Goal: Task Accomplishment & Management: Manage account settings

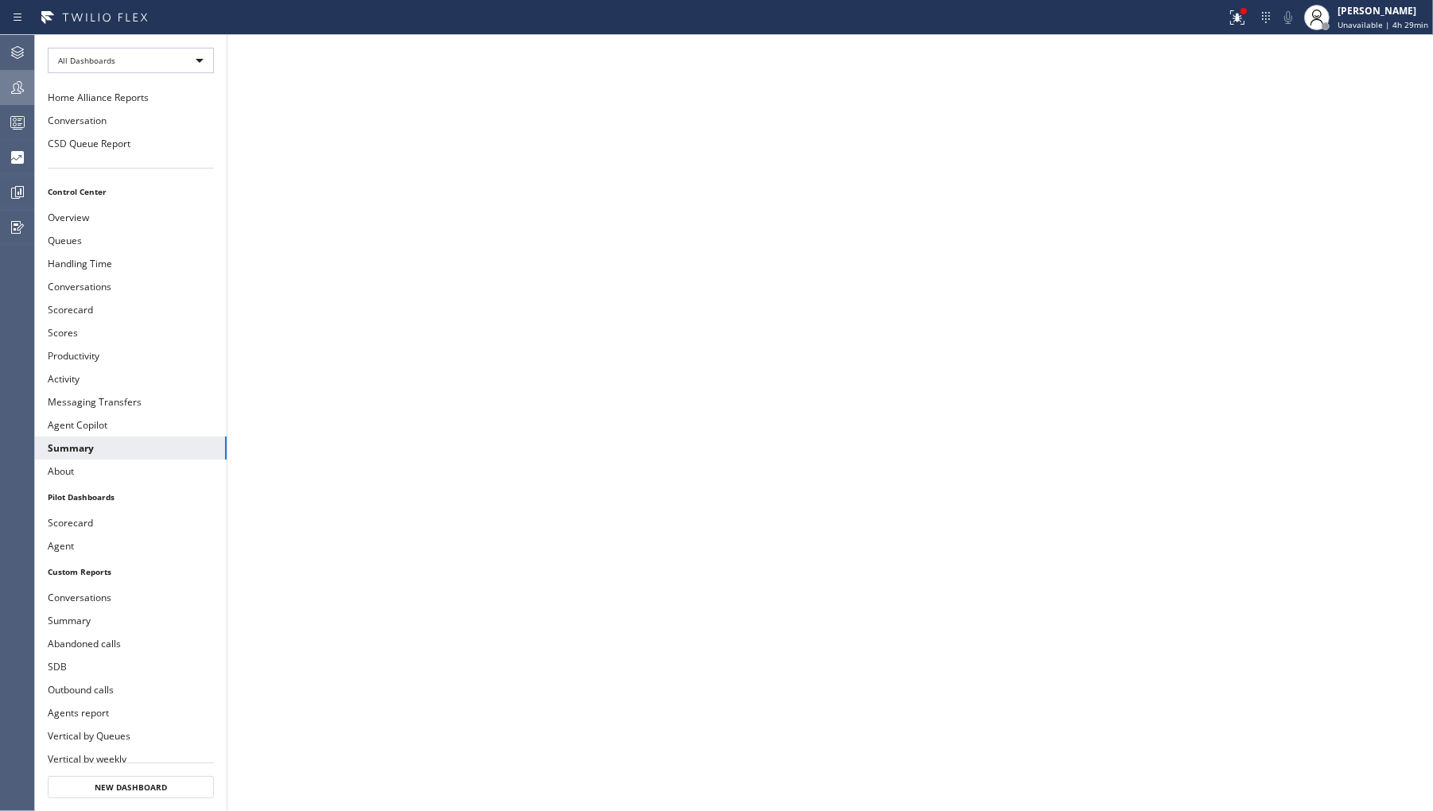
click at [4, 90] on div at bounding box center [17, 87] width 35 height 19
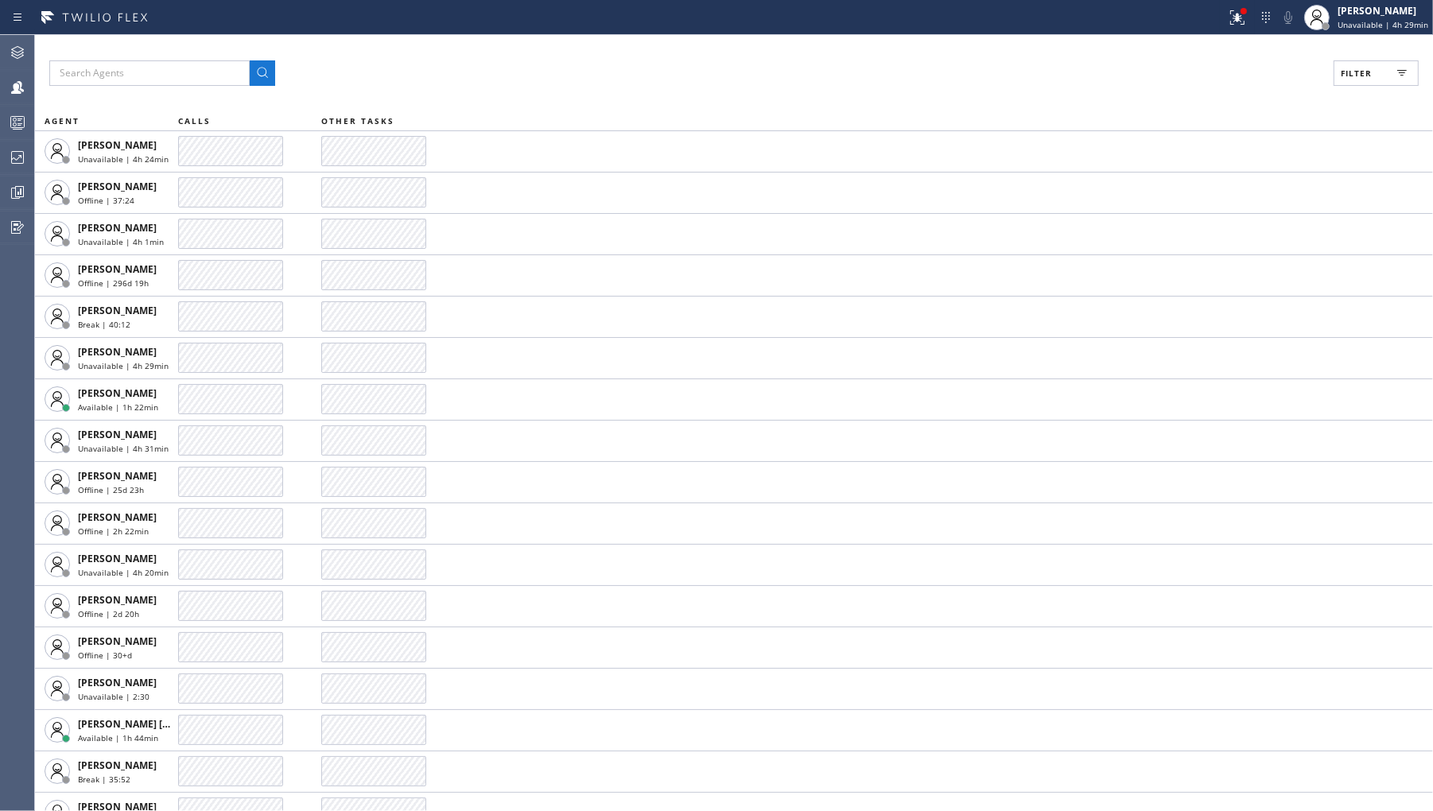
click at [1342, 82] on button "Filter" at bounding box center [1376, 72] width 85 height 25
click at [1233, 216] on label "Unavailable" at bounding box center [1315, 214] width 209 height 14
click at [1211, 216] on input "Unavailable" at bounding box center [1201, 213] width 19 height 19
checkbox input "true"
drag, startPoint x: 1323, startPoint y: 96, endPoint x: 1338, endPoint y: 96, distance: 14.3
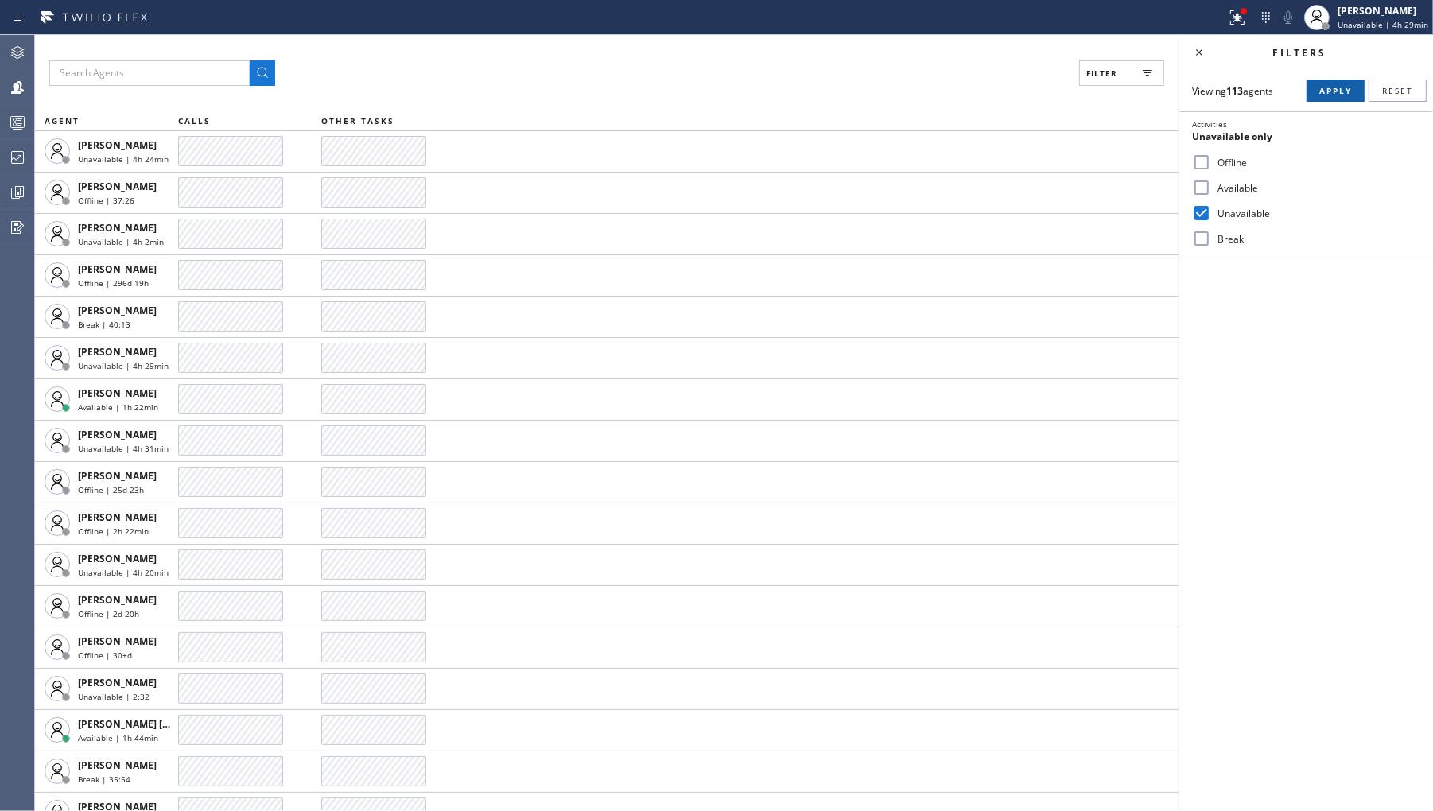
click at [1325, 96] on span "Apply" at bounding box center [1335, 90] width 33 height 11
click at [1238, 163] on label "Offline" at bounding box center [1315, 163] width 209 height 14
click at [1211, 163] on input "Offline" at bounding box center [1201, 162] width 19 height 19
click at [1325, 94] on span "Apply" at bounding box center [1335, 90] width 33 height 11
drag, startPoint x: 1222, startPoint y: 151, endPoint x: 1226, endPoint y: 167, distance: 16.4
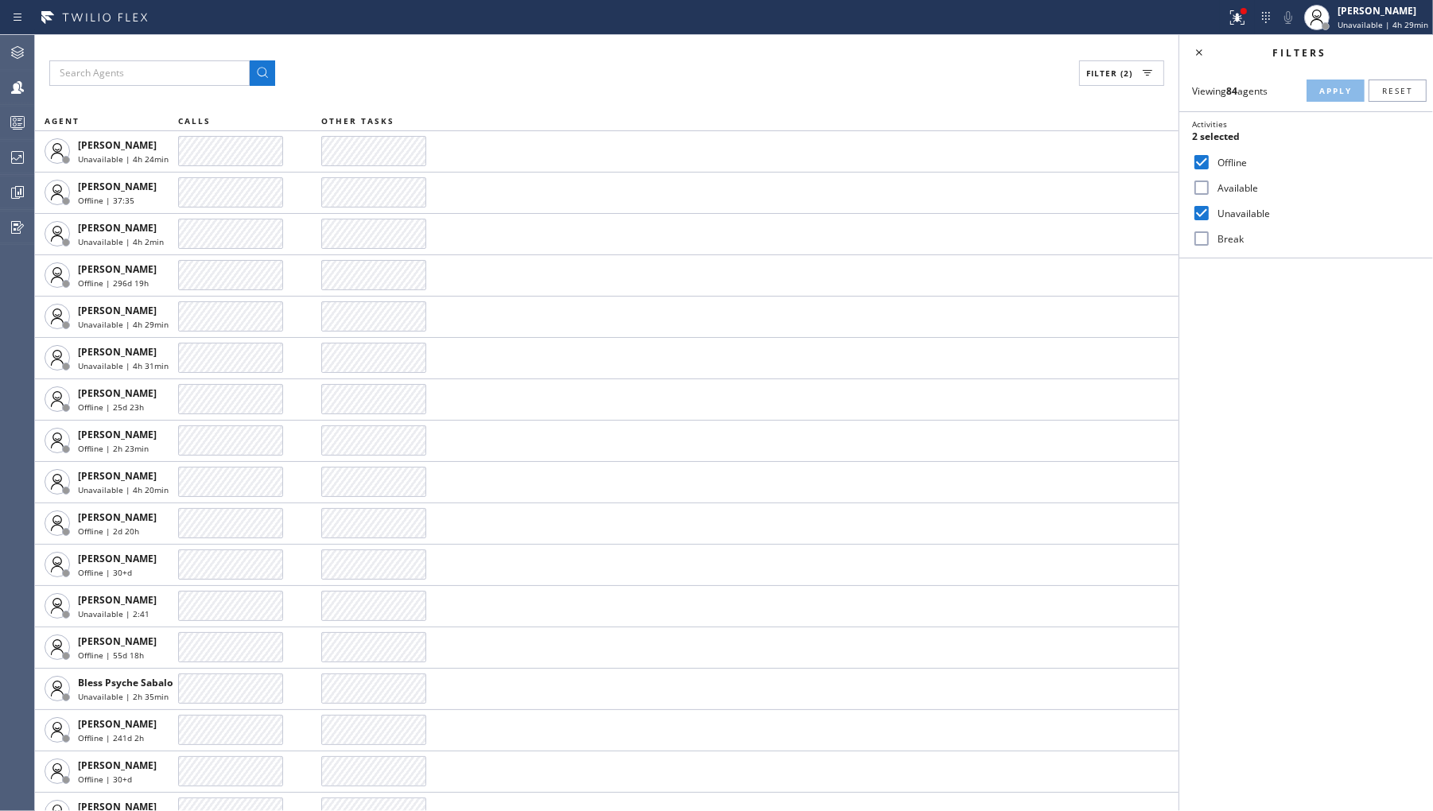
click at [1222, 152] on div "Offline" at bounding box center [1306, 162] width 254 height 25
click at [1223, 167] on label "Offline" at bounding box center [1315, 163] width 209 height 14
click at [1211, 167] on input "Offline" at bounding box center [1201, 162] width 19 height 19
checkbox input "false"
click at [1327, 92] on span "Apply" at bounding box center [1335, 90] width 33 height 11
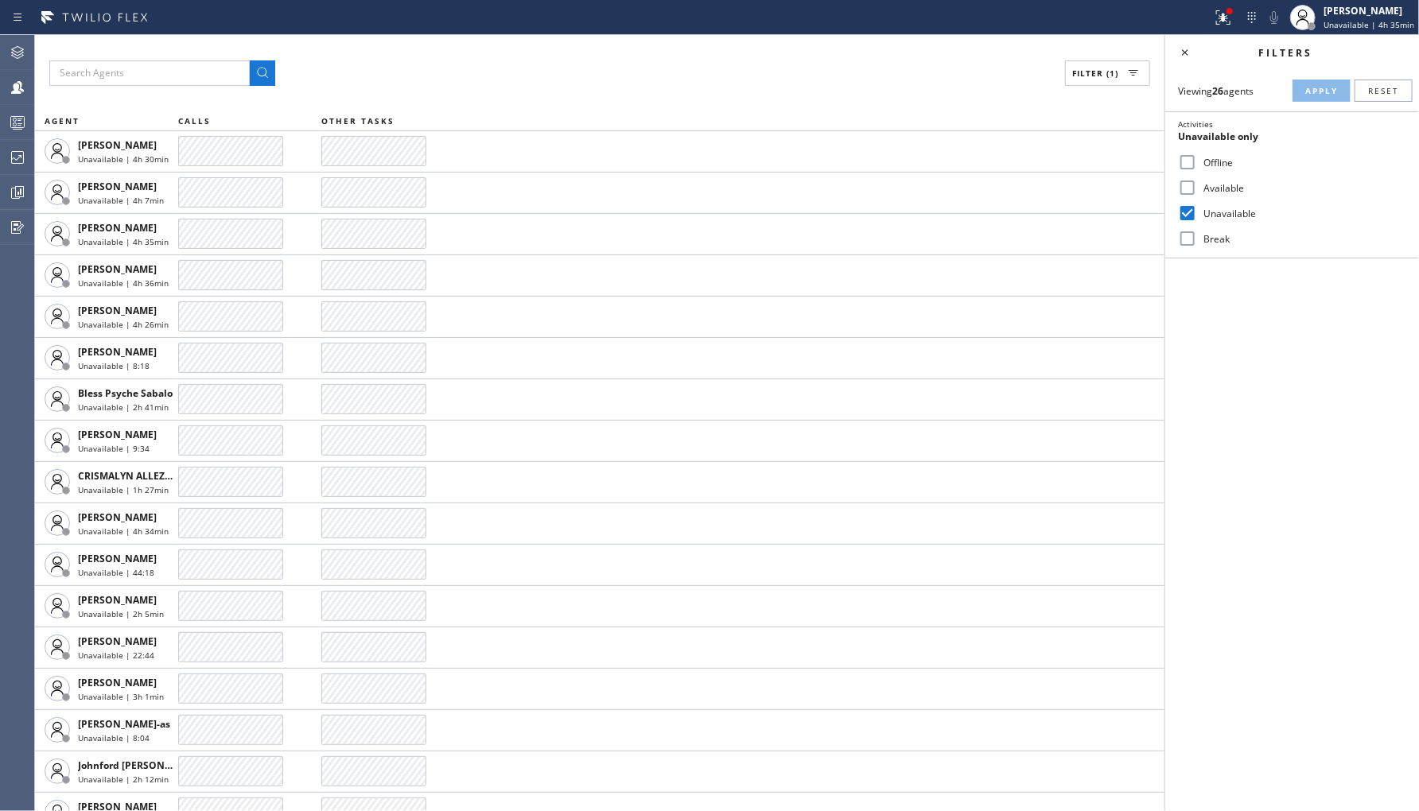
click at [1199, 242] on label "Break" at bounding box center [1301, 239] width 209 height 14
click at [1197, 242] on input "Break" at bounding box center [1187, 238] width 19 height 19
checkbox input "true"
click at [1231, 211] on label "Unavailable" at bounding box center [1301, 214] width 209 height 14
click at [1197, 211] on input "Unavailable" at bounding box center [1187, 213] width 19 height 19
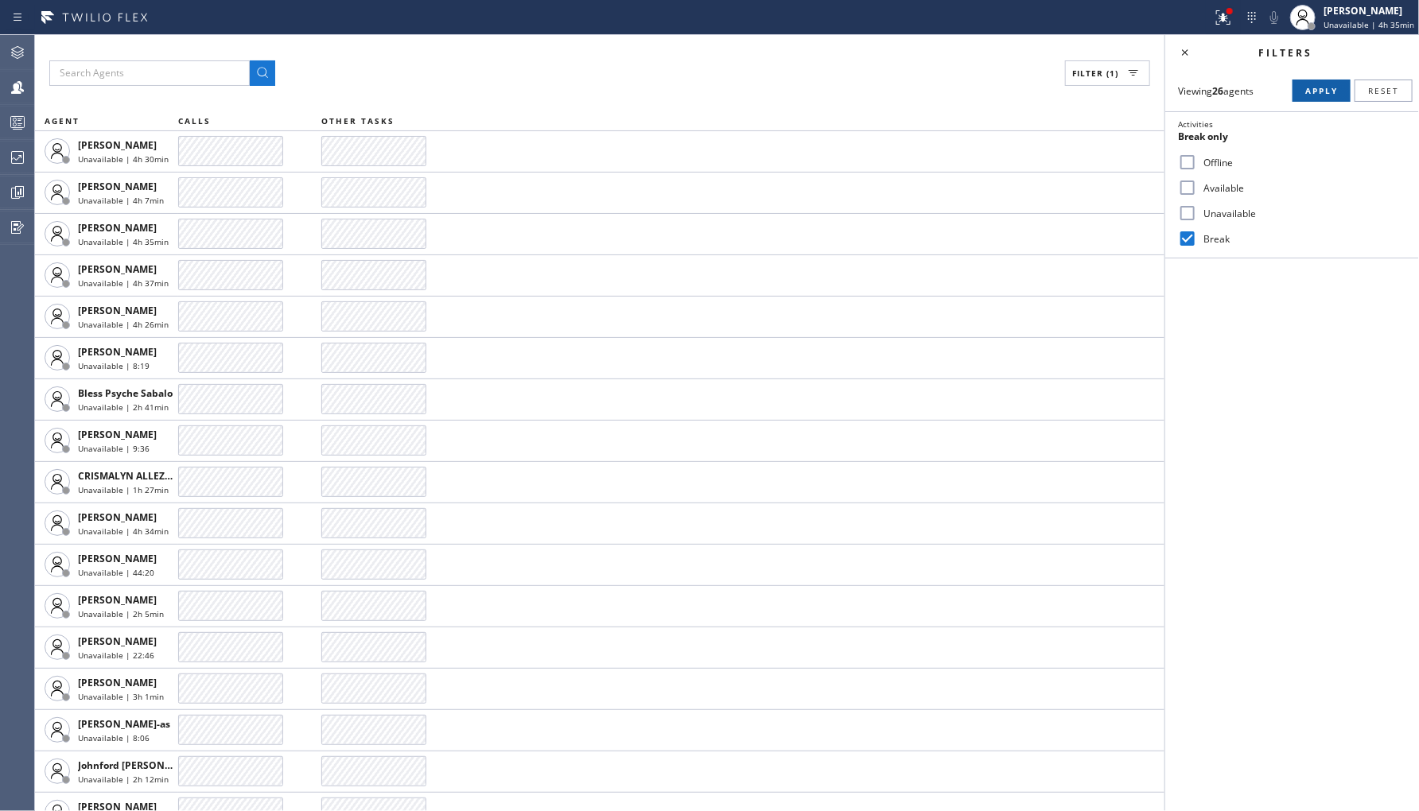
click at [1320, 99] on button "Apply" at bounding box center [1321, 91] width 58 height 22
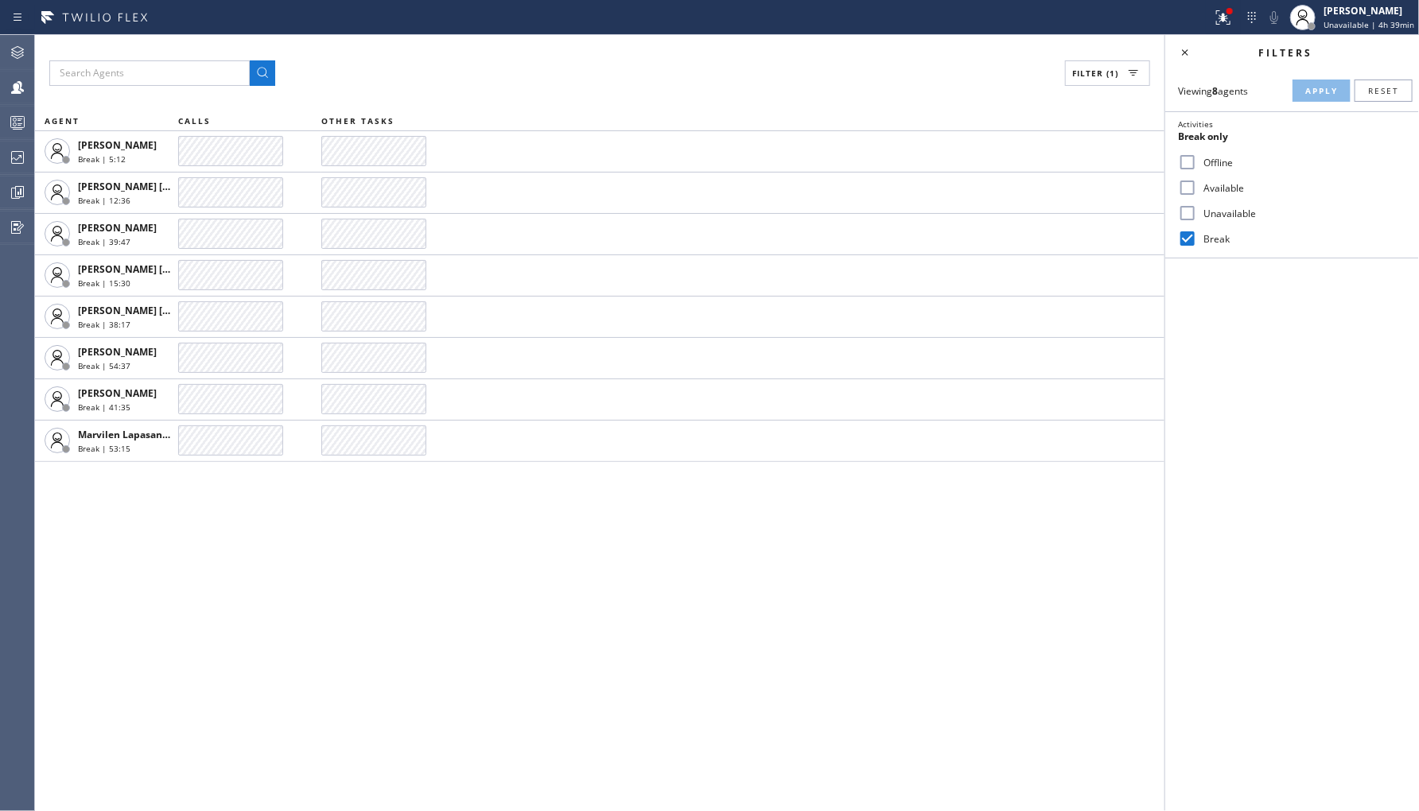
click at [1215, 209] on label "Unavailable" at bounding box center [1301, 214] width 209 height 14
click at [1197, 209] on input "Unavailable" at bounding box center [1187, 213] width 19 height 19
checkbox input "true"
click at [1209, 239] on label "Break" at bounding box center [1301, 239] width 209 height 14
click at [1197, 239] on input "Break" at bounding box center [1187, 238] width 19 height 19
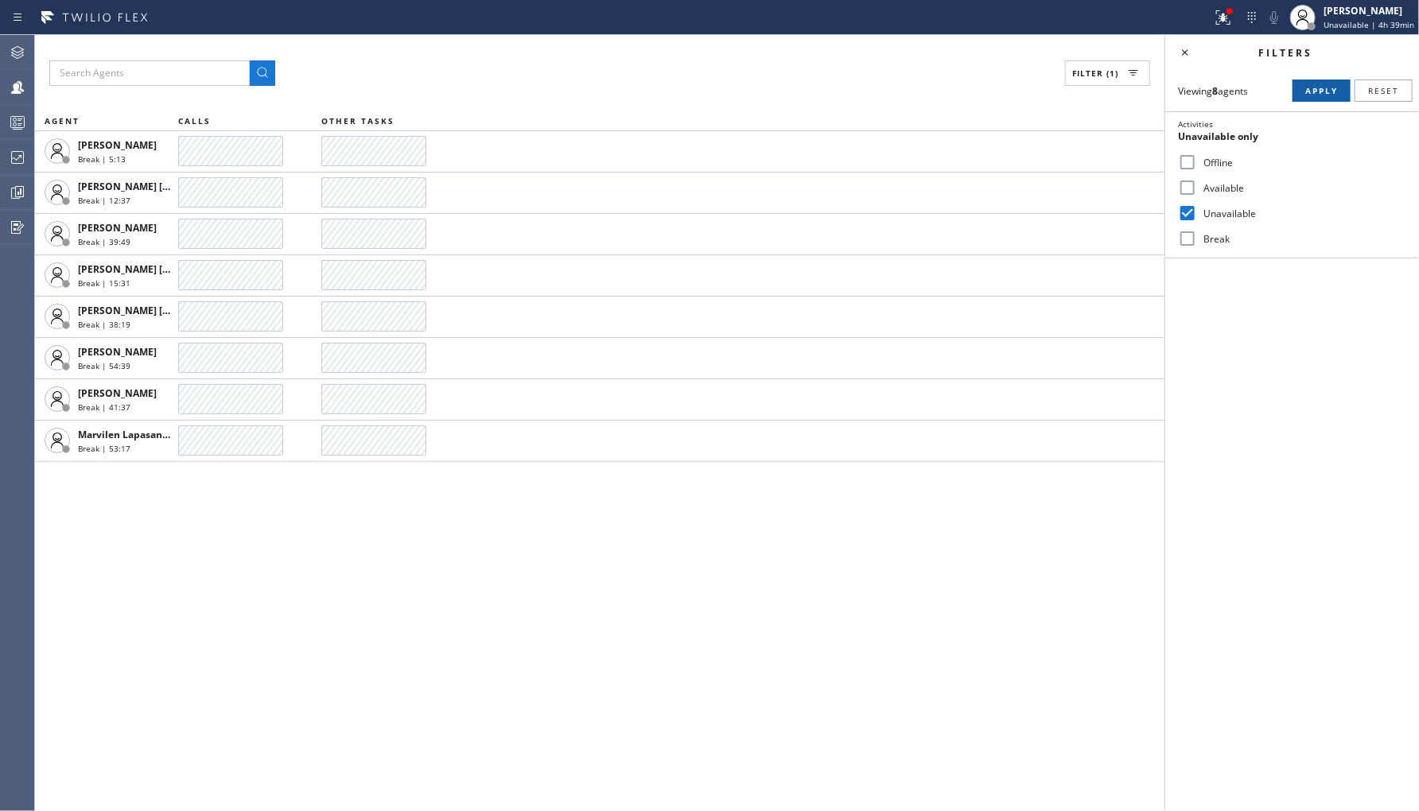
click at [1311, 93] on span "Apply" at bounding box center [1321, 90] width 33 height 11
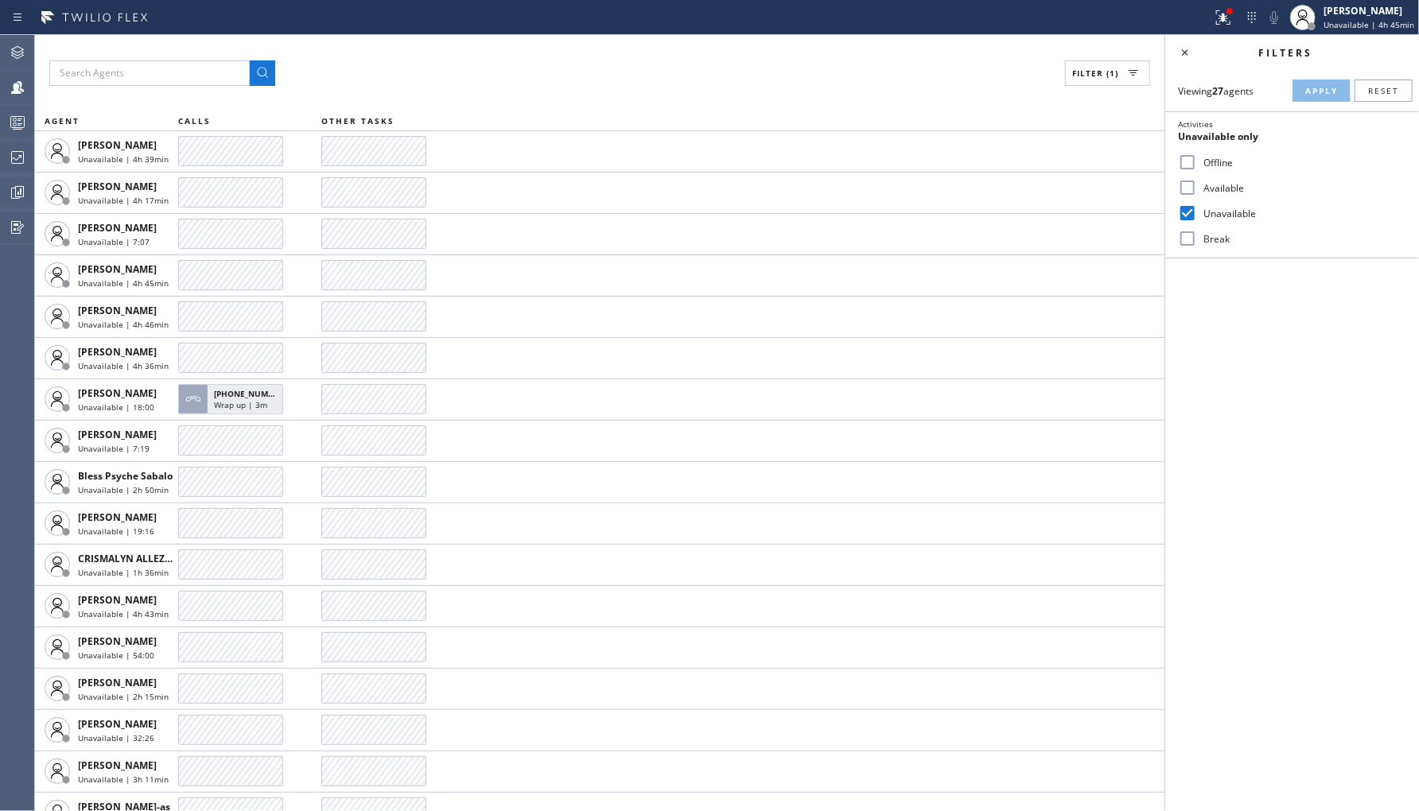
click at [1213, 239] on label "Break" at bounding box center [1301, 239] width 209 height 14
click at [1197, 239] on input "Break" at bounding box center [1187, 238] width 19 height 19
checkbox input "true"
click at [1234, 212] on label "Unavailable" at bounding box center [1301, 214] width 209 height 14
click at [1197, 212] on input "Unavailable" at bounding box center [1187, 213] width 19 height 19
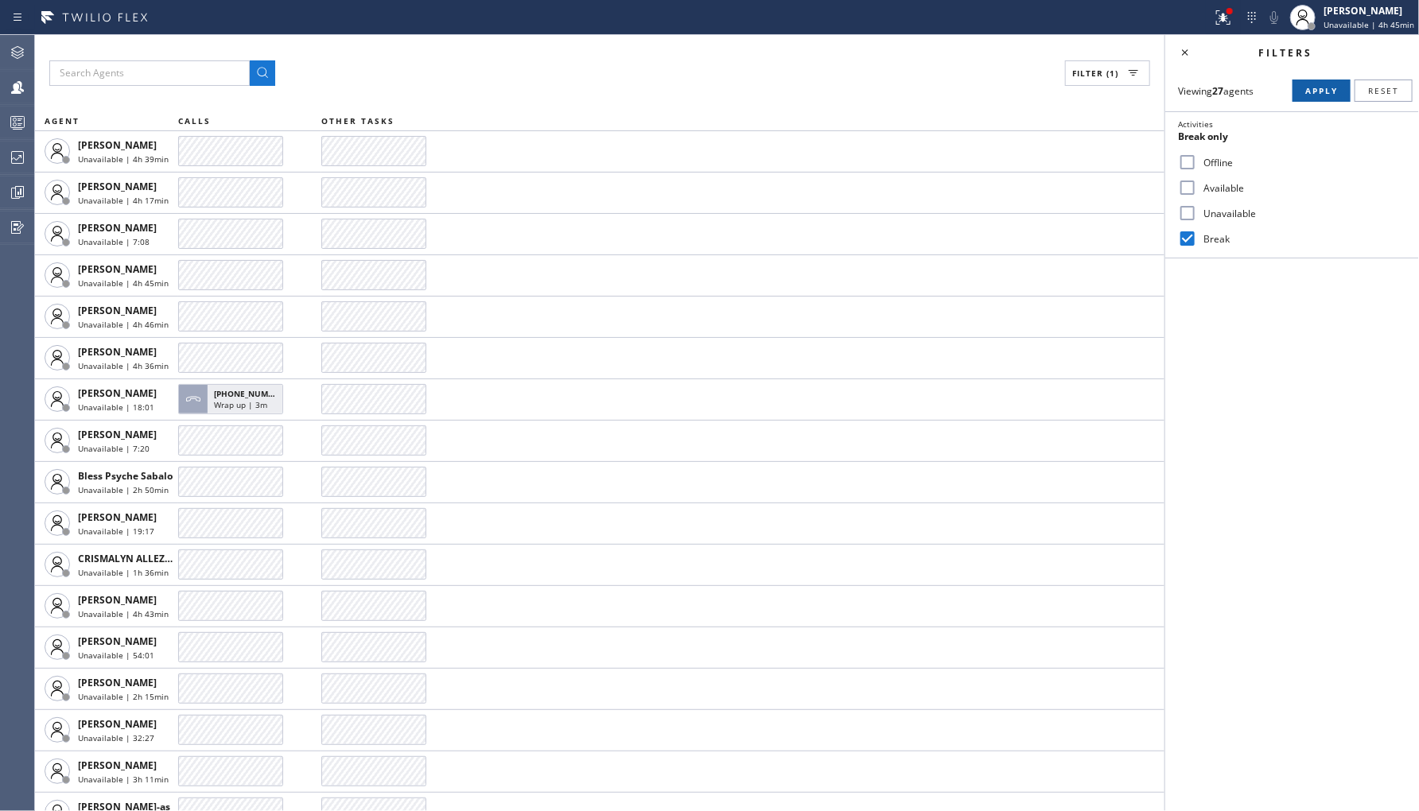
click at [1312, 87] on span "Apply" at bounding box center [1321, 90] width 33 height 11
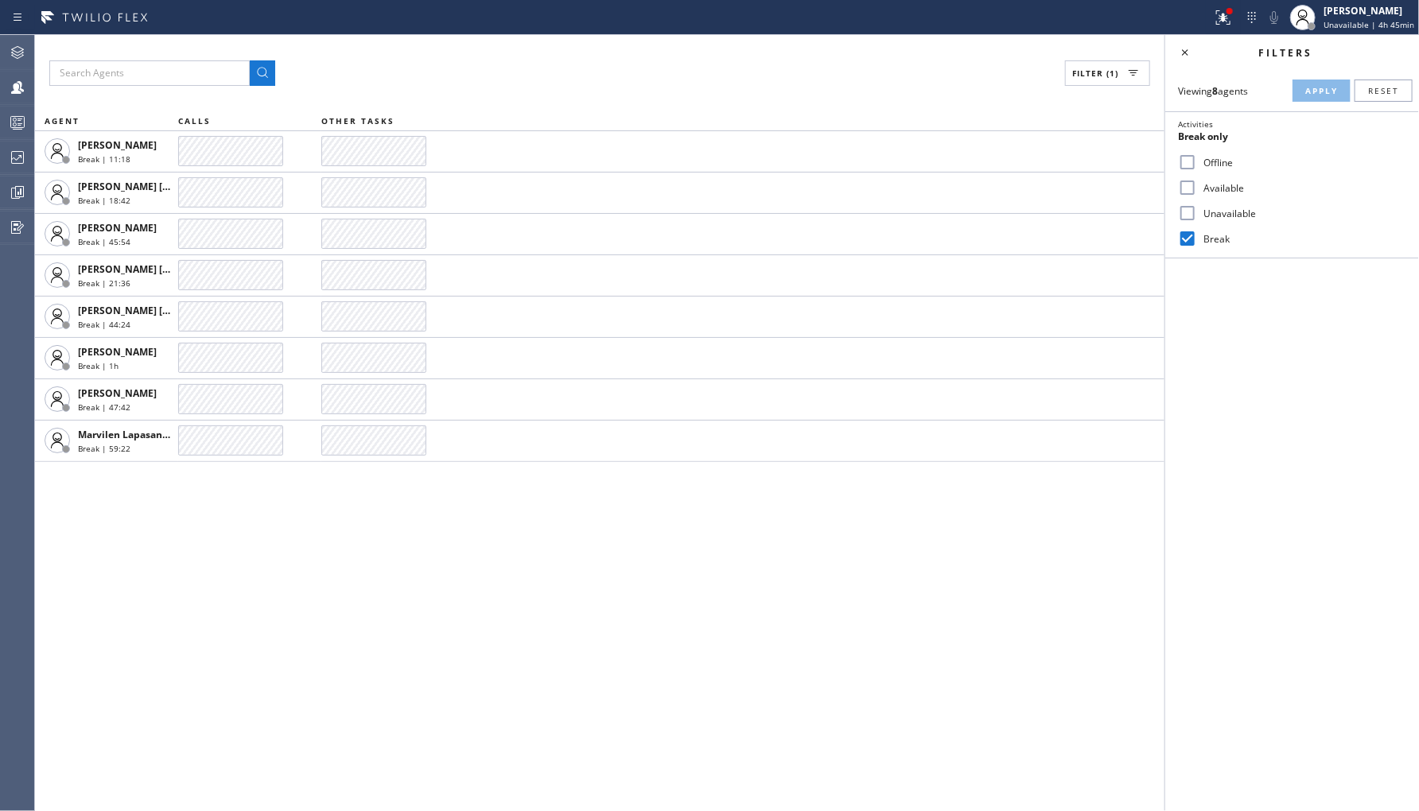
click at [1215, 216] on label "Unavailable" at bounding box center [1301, 214] width 209 height 14
click at [1197, 216] on input "Unavailable" at bounding box center [1187, 213] width 19 height 19
checkbox input "true"
click at [1211, 236] on label "Break" at bounding box center [1301, 239] width 209 height 14
click at [1197, 236] on input "Break" at bounding box center [1187, 238] width 19 height 19
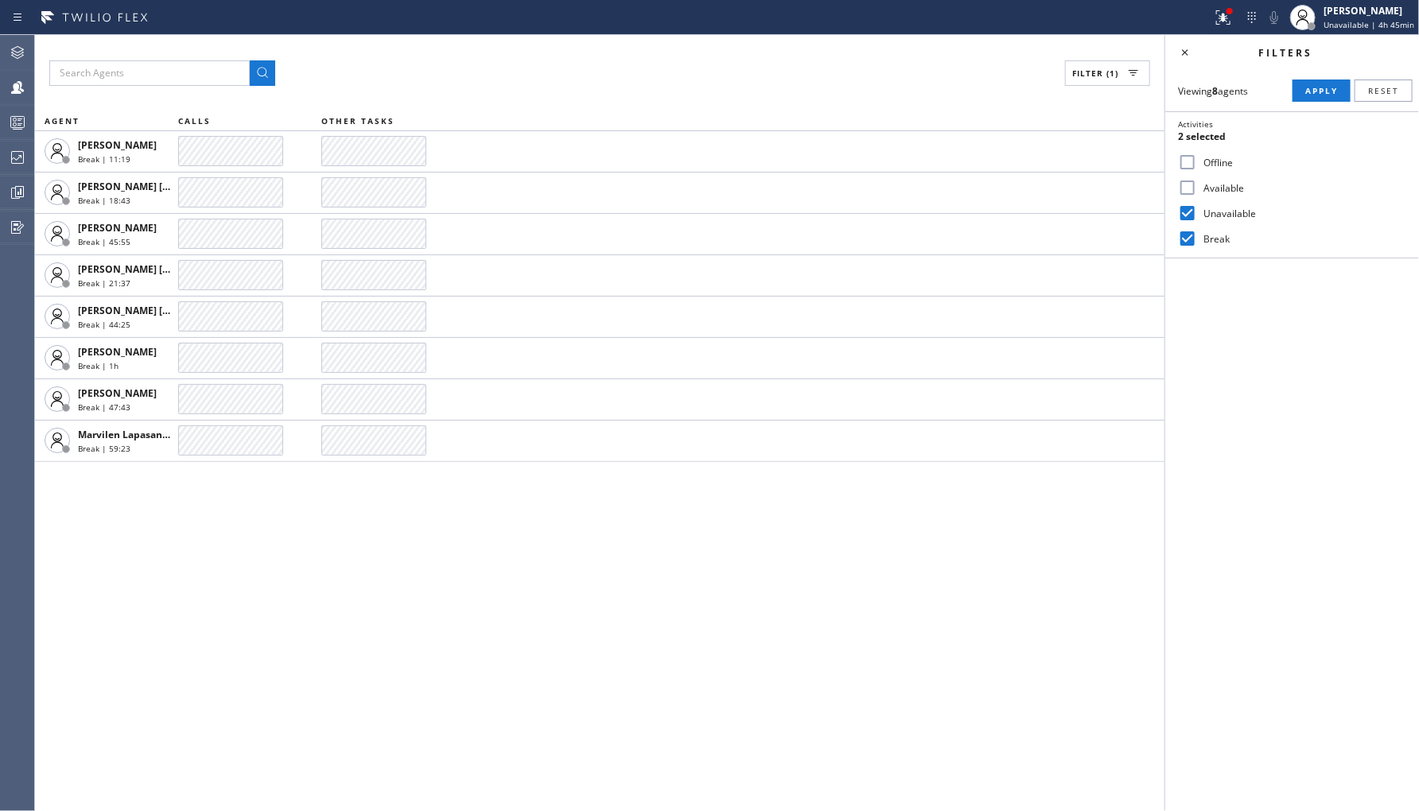
checkbox input "false"
click at [1311, 99] on button "Apply" at bounding box center [1321, 91] width 58 height 22
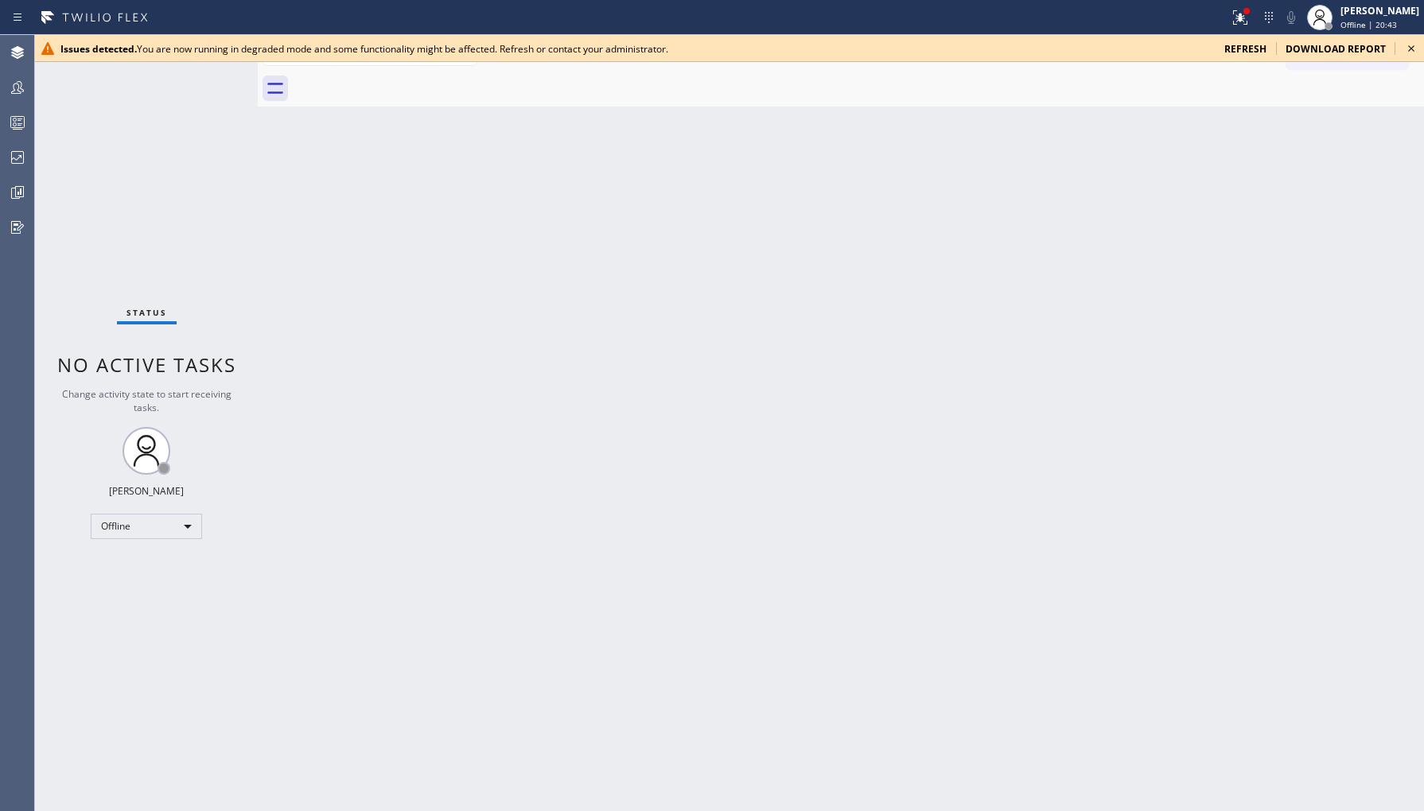
click at [1250, 49] on span "refresh" at bounding box center [1245, 49] width 42 height 14
click at [21, 161] on icon at bounding box center [17, 157] width 19 height 19
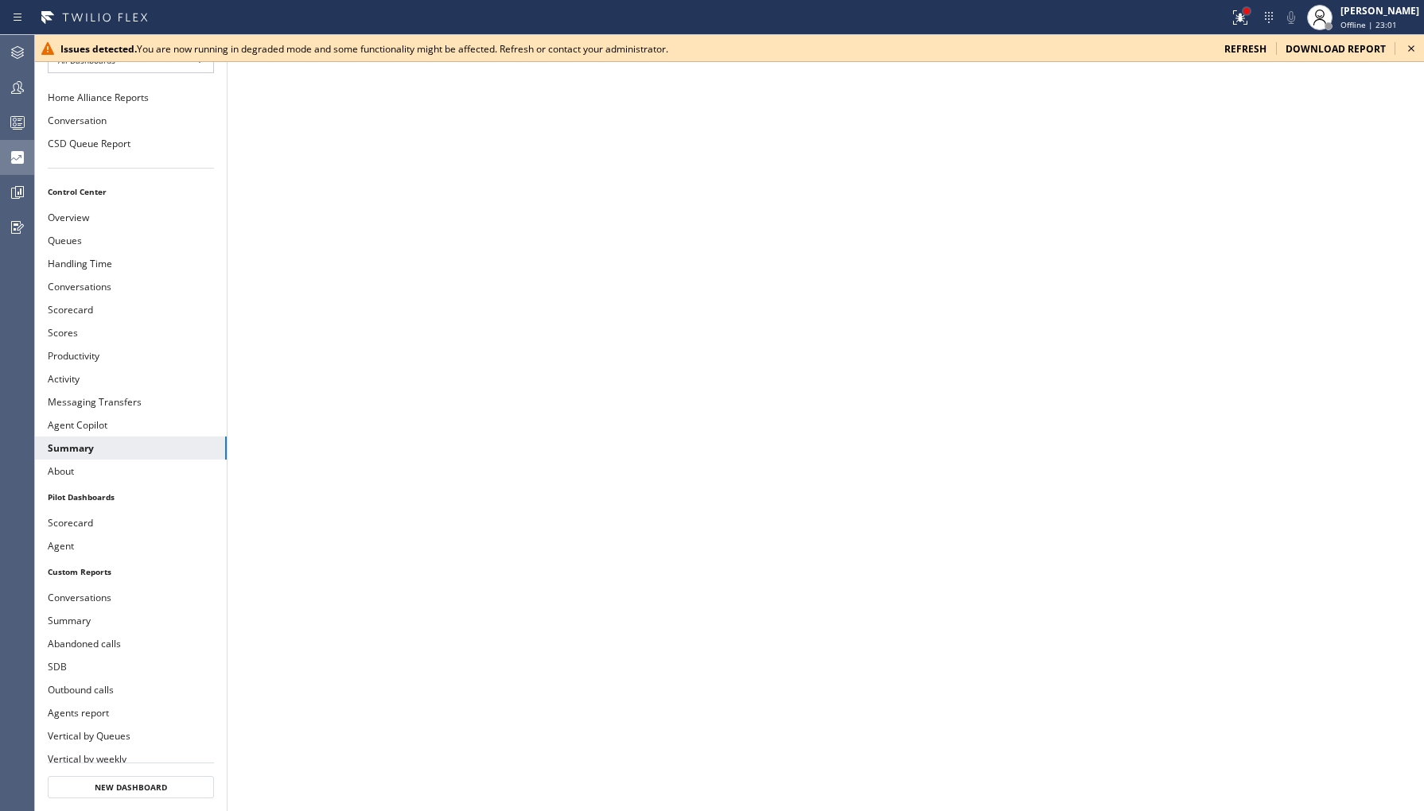
click at [1243, 14] on div at bounding box center [1239, 17] width 35 height 35
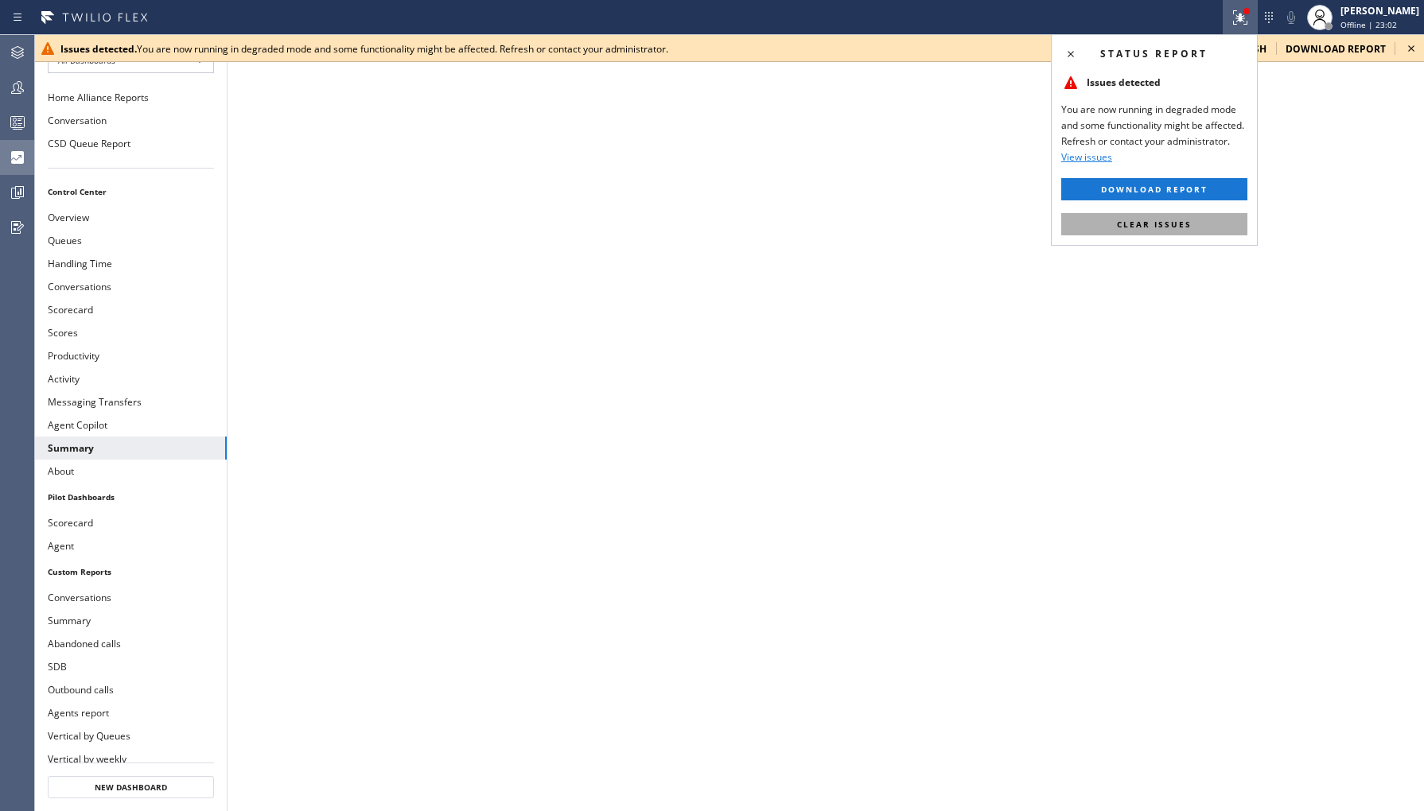
click at [1169, 219] on span "Clear issues" at bounding box center [1154, 224] width 75 height 11
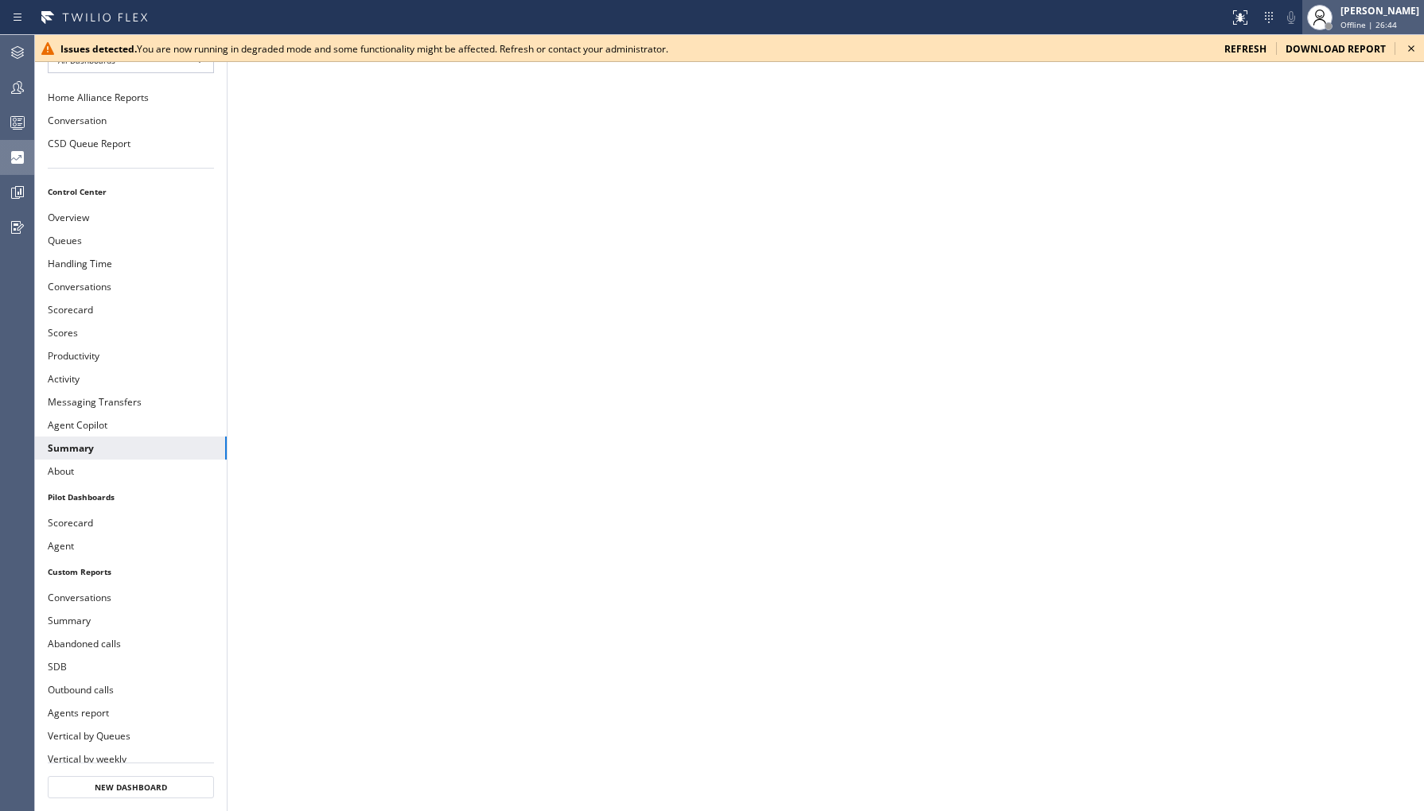
click at [1350, 21] on span "Offline | 26:44" at bounding box center [1368, 24] width 56 height 11
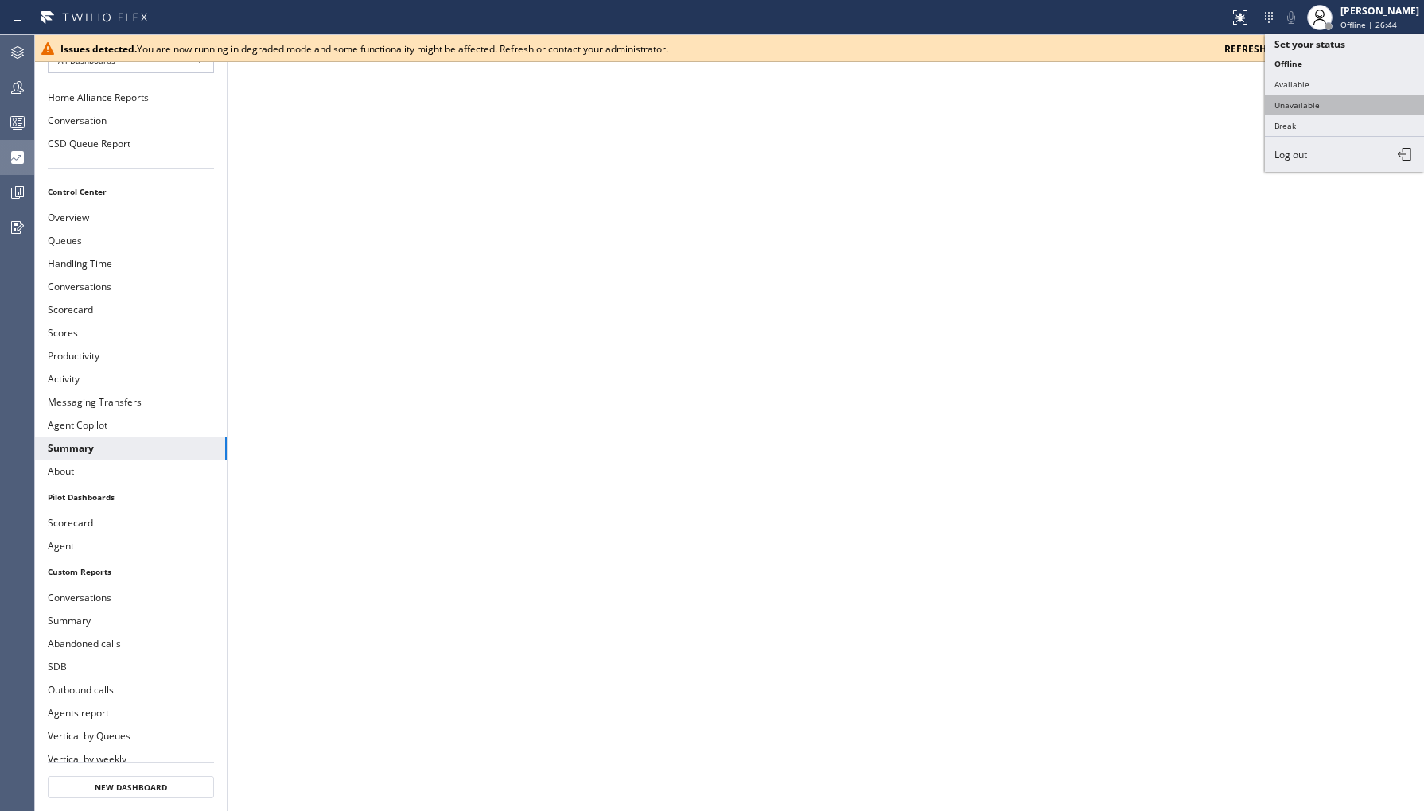
click at [1313, 106] on button "Unavailable" at bounding box center [1344, 105] width 159 height 21
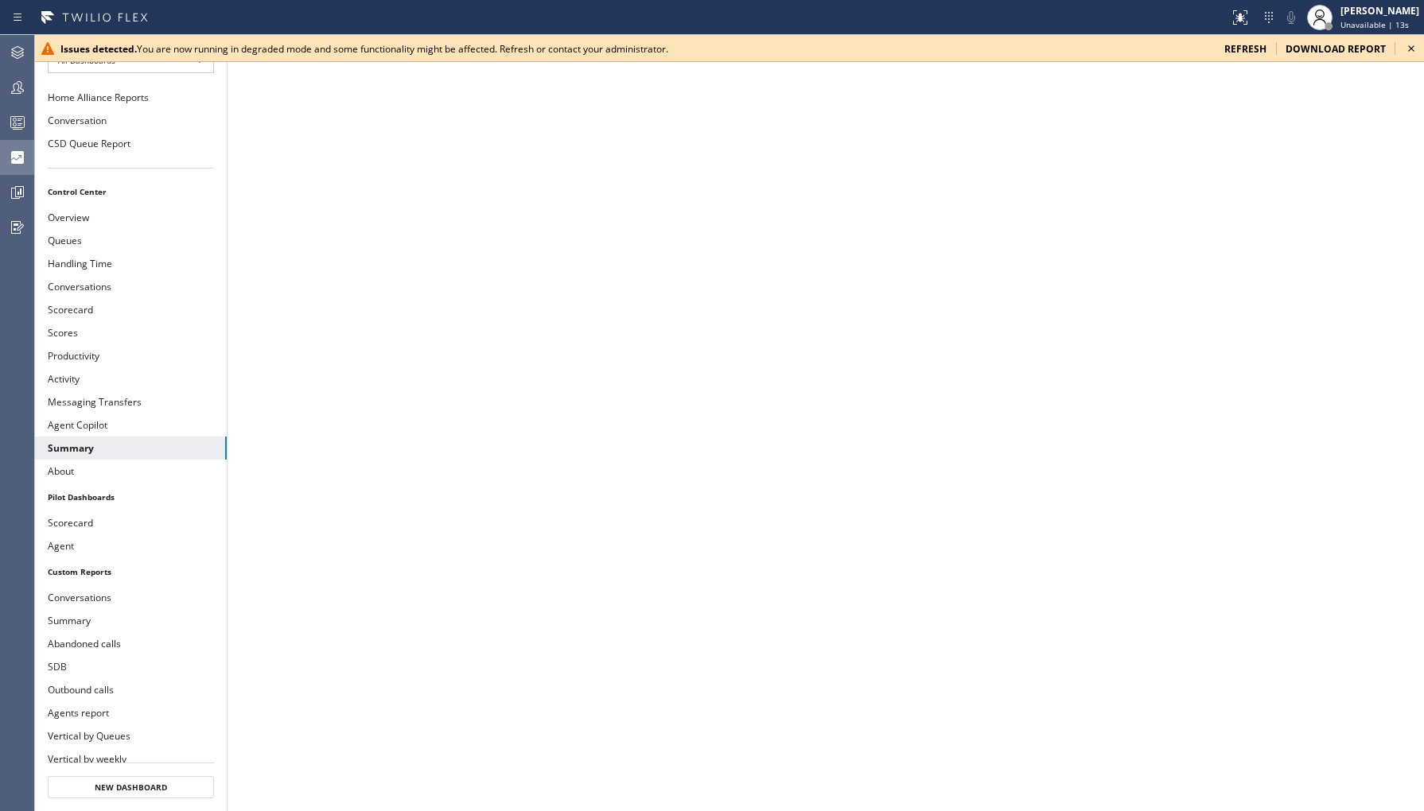
click at [1412, 48] on icon at bounding box center [1410, 48] width 19 height 19
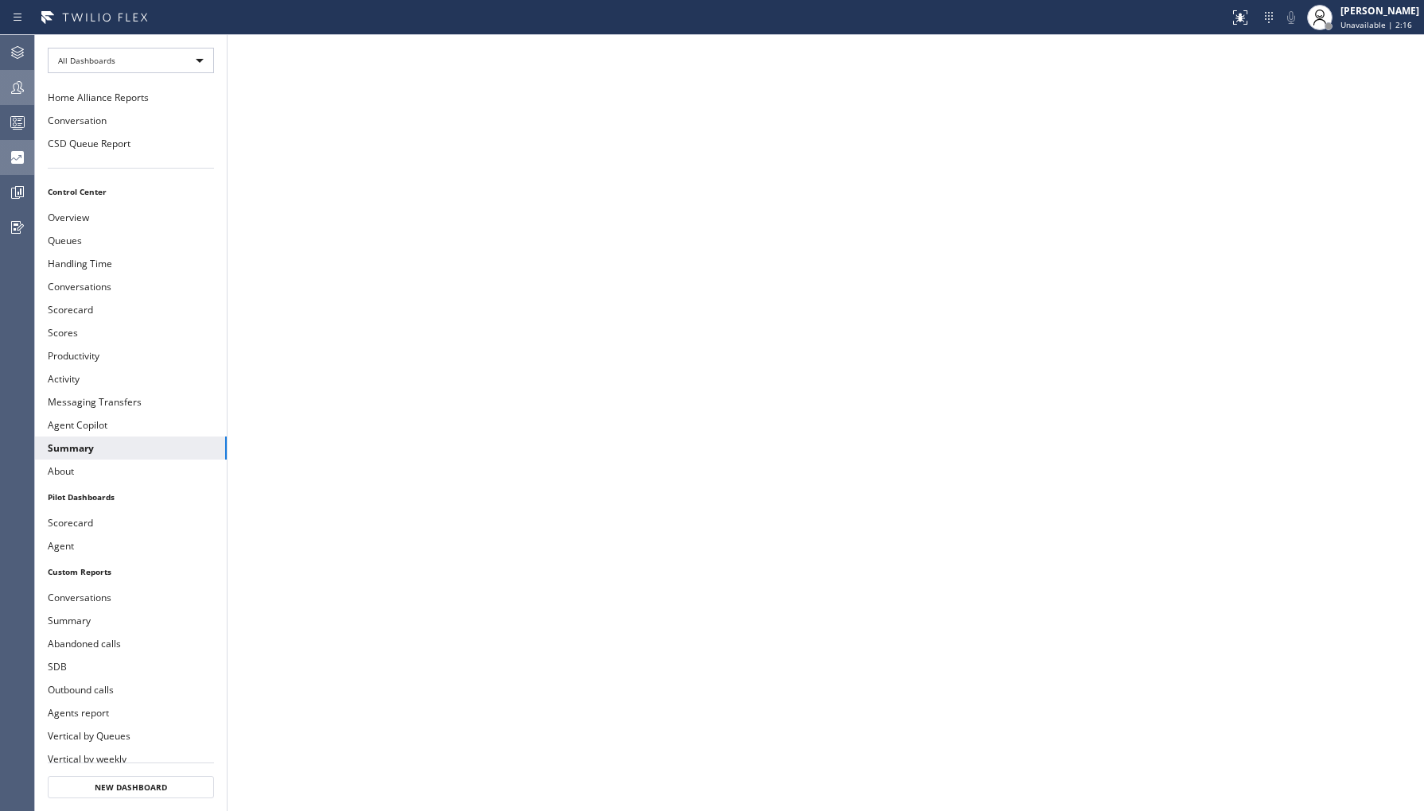
click at [10, 89] on icon at bounding box center [17, 87] width 19 height 19
